Goal: Task Accomplishment & Management: Manage account settings

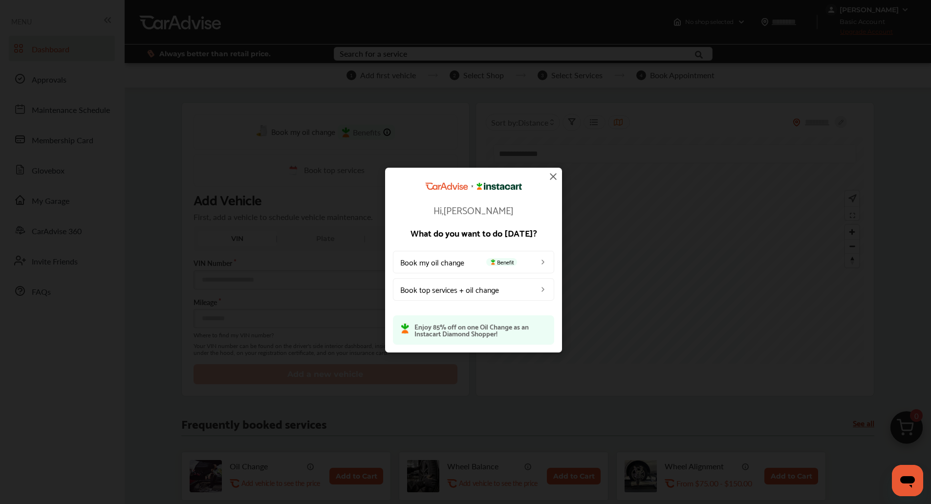
click at [537, 229] on p "What do you want to do [DATE]?" at bounding box center [473, 232] width 161 height 9
click at [551, 178] on img at bounding box center [554, 177] width 12 height 12
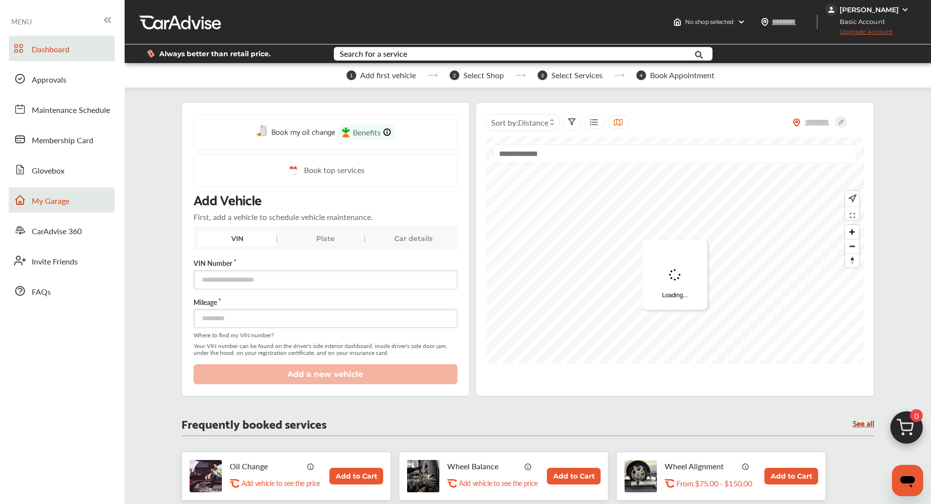
click at [71, 197] on link "My Garage" at bounding box center [62, 199] width 106 height 25
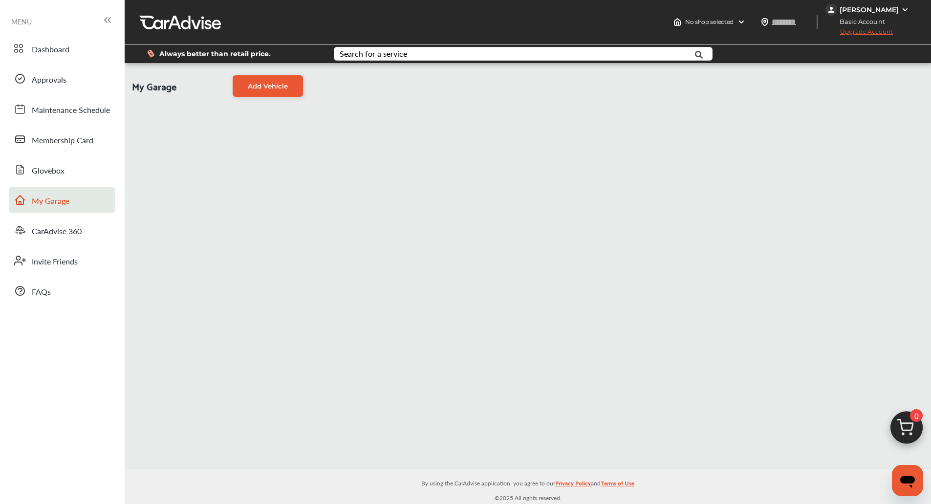
click at [71, 197] on link "My Garage" at bounding box center [62, 199] width 106 height 25
drag, startPoint x: 71, startPoint y: 197, endPoint x: 88, endPoint y: 210, distance: 20.9
click at [88, 210] on link "My Garage" at bounding box center [62, 199] width 106 height 25
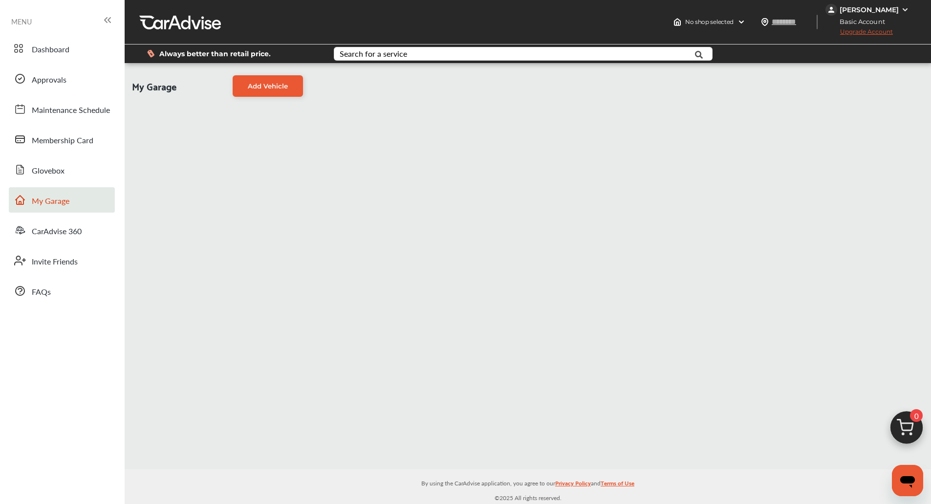
click at [88, 210] on link "My Garage" at bounding box center [62, 199] width 106 height 25
click at [299, 176] on div "My Garage Add Vehicle" at bounding box center [528, 266] width 807 height 406
click at [266, 93] on link "Add Vehicle" at bounding box center [268, 86] width 70 height 22
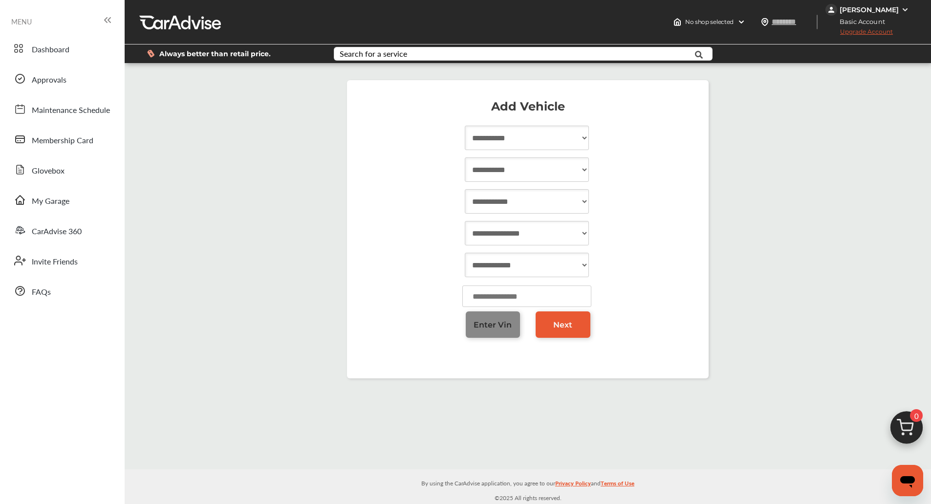
click at [492, 326] on span "Enter Vin" at bounding box center [493, 324] width 38 height 9
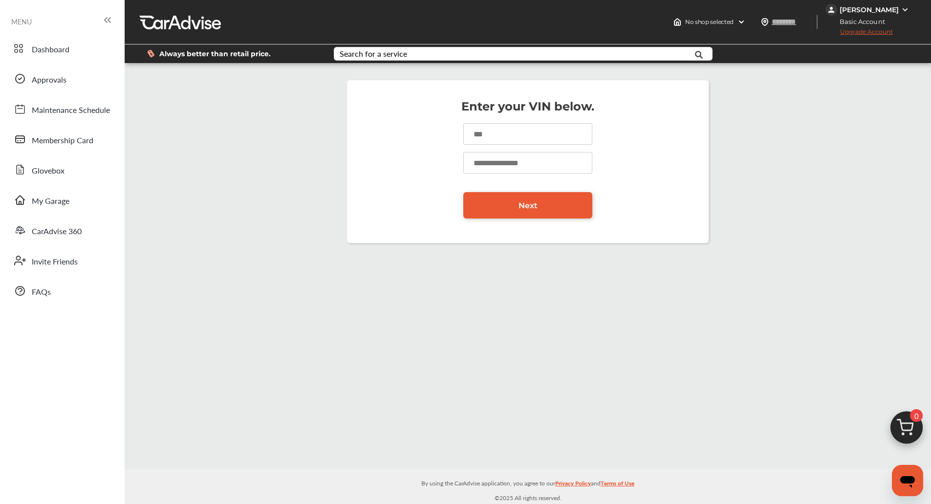
click at [500, 126] on input at bounding box center [527, 134] width 129 height 22
paste input "**********"
type input "**********"
click at [487, 165] on input "number" at bounding box center [527, 163] width 129 height 22
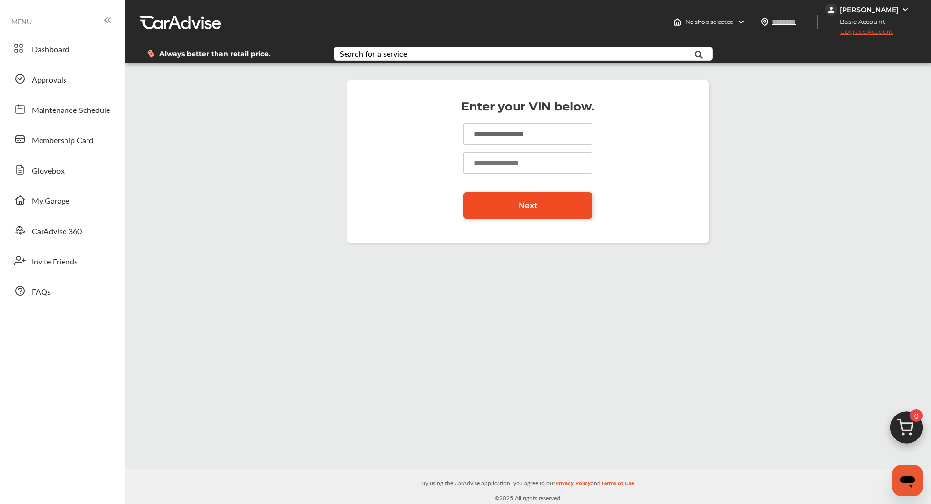
type input "******"
click at [503, 199] on link "Next" at bounding box center [527, 205] width 129 height 26
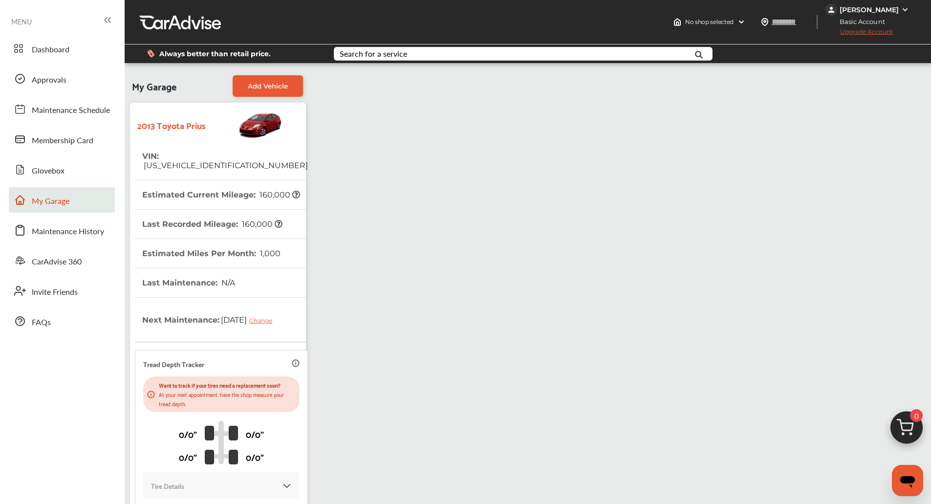
click at [879, 12] on div "[PERSON_NAME]" at bounding box center [869, 9] width 59 height 9
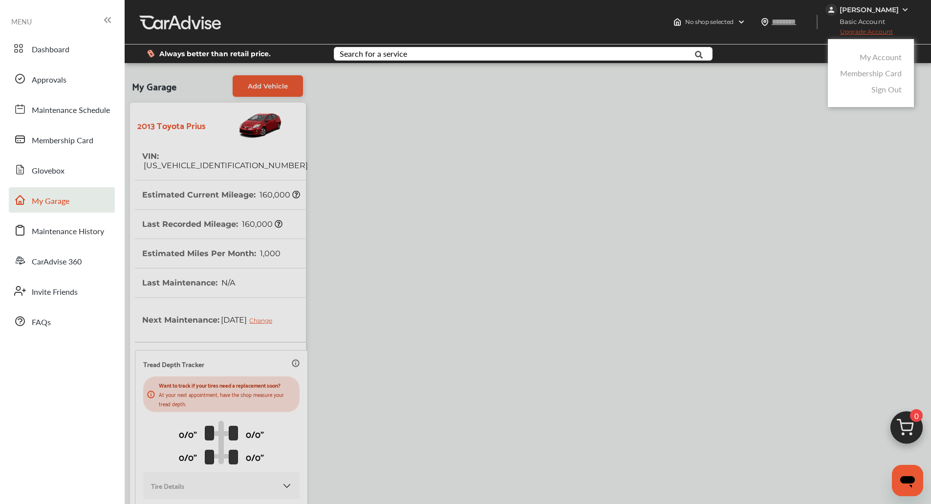
click at [877, 58] on link "My Account" at bounding box center [881, 56] width 42 height 11
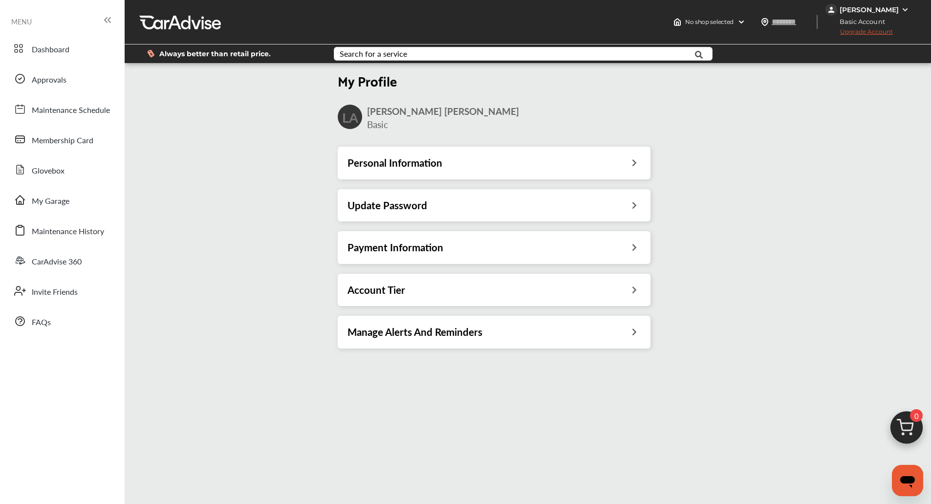
click at [534, 250] on div "Payment Information" at bounding box center [494, 247] width 293 height 13
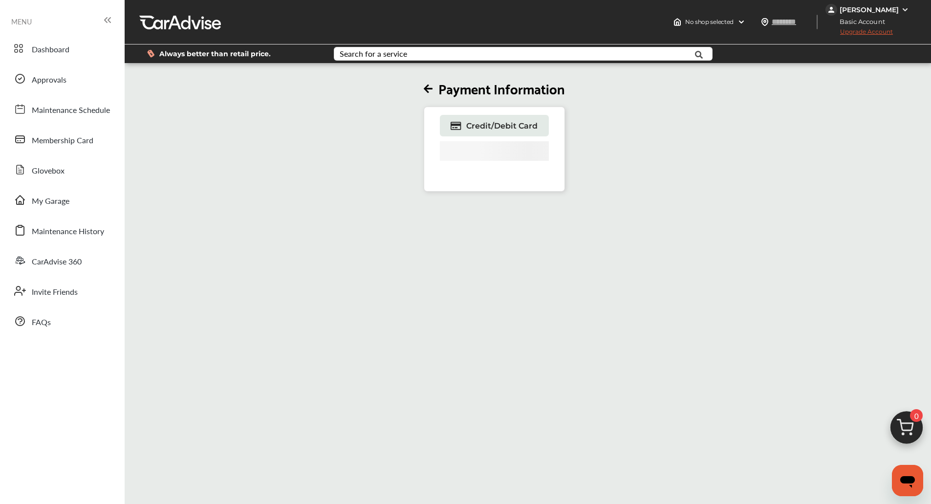
click at [876, 12] on div "[PERSON_NAME]" at bounding box center [869, 9] width 59 height 9
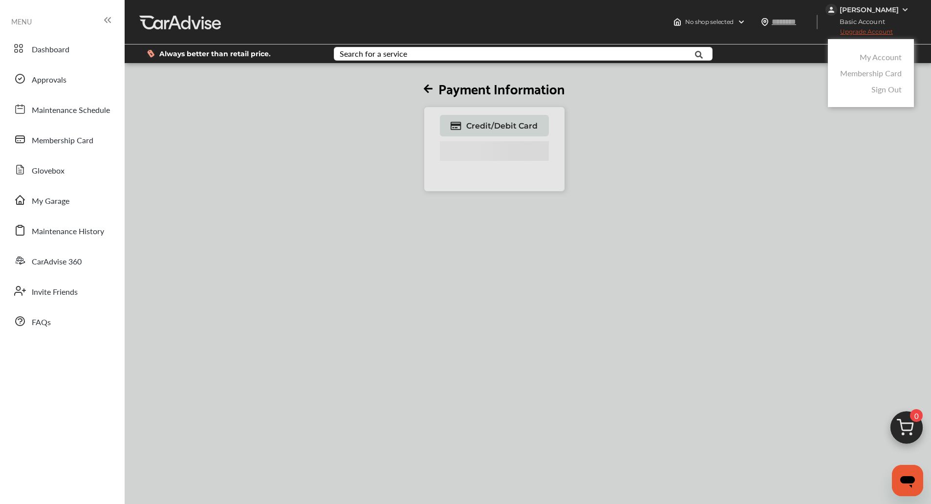
click at [874, 59] on link "My Account" at bounding box center [881, 56] width 42 height 11
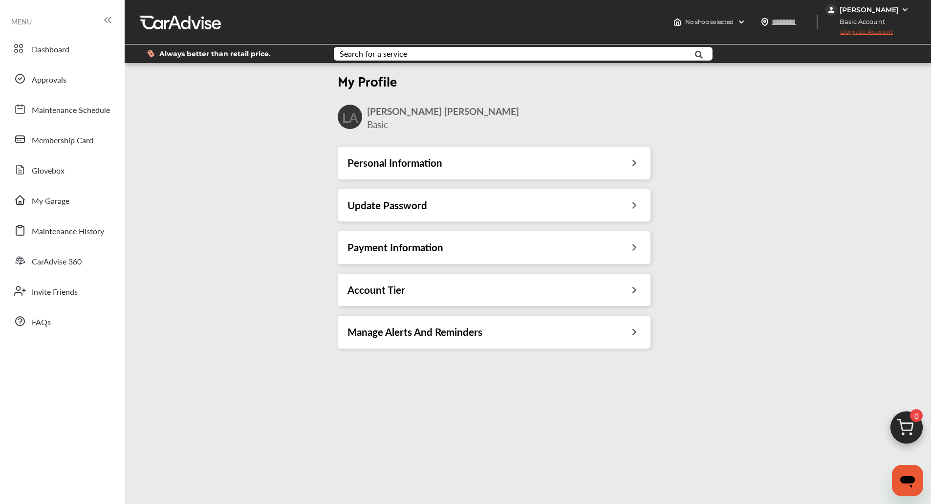
click at [834, 88] on div "My Profile LA [PERSON_NAME] Basic Personal Information Update Password Payment …" at bounding box center [494, 211] width 745 height 293
